Goal: Go to known website: Access a specific website the user already knows

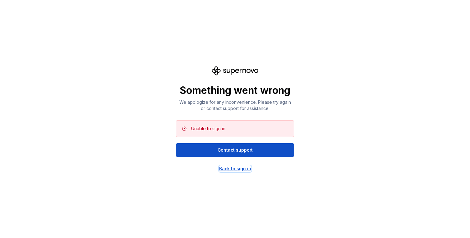
click at [234, 171] on div "Back to sign in" at bounding box center [235, 169] width 32 height 6
